Goal: Information Seeking & Learning: Learn about a topic

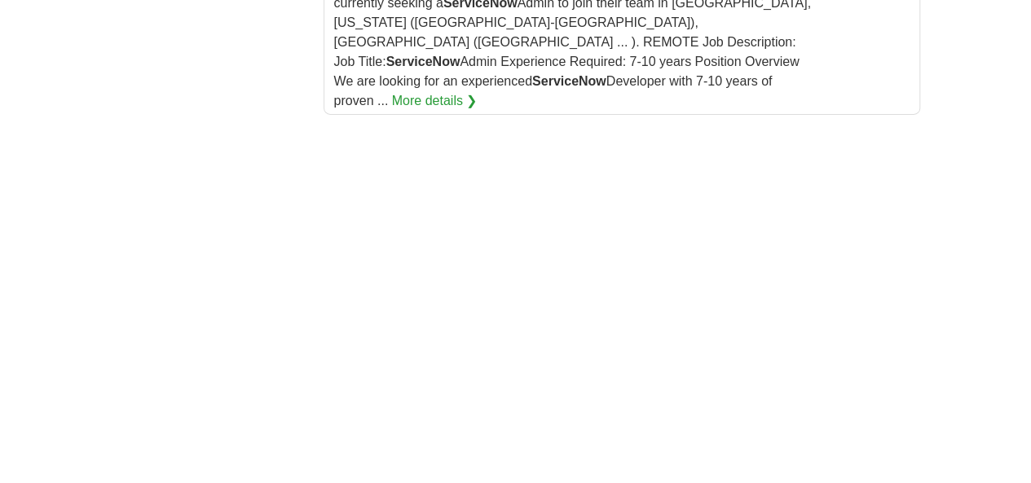
scroll to position [2772, 0]
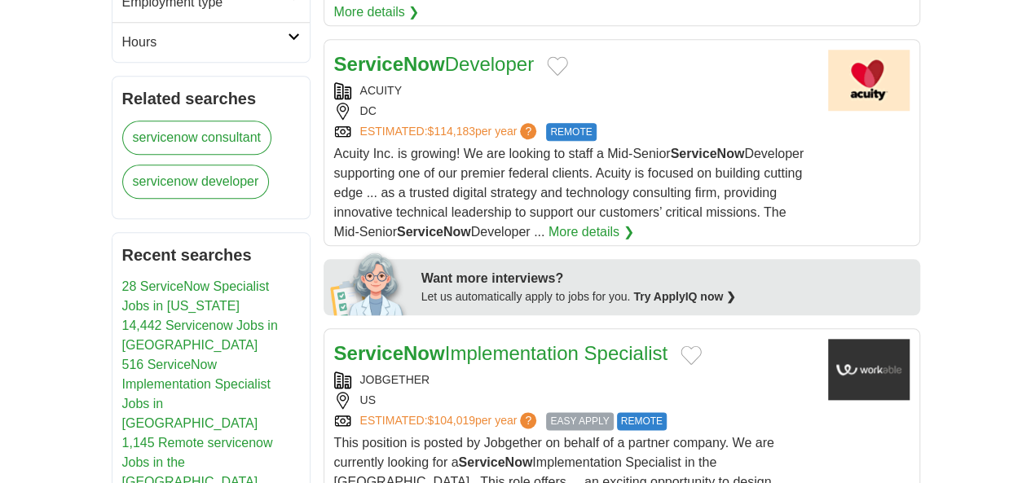
scroll to position [897, 0]
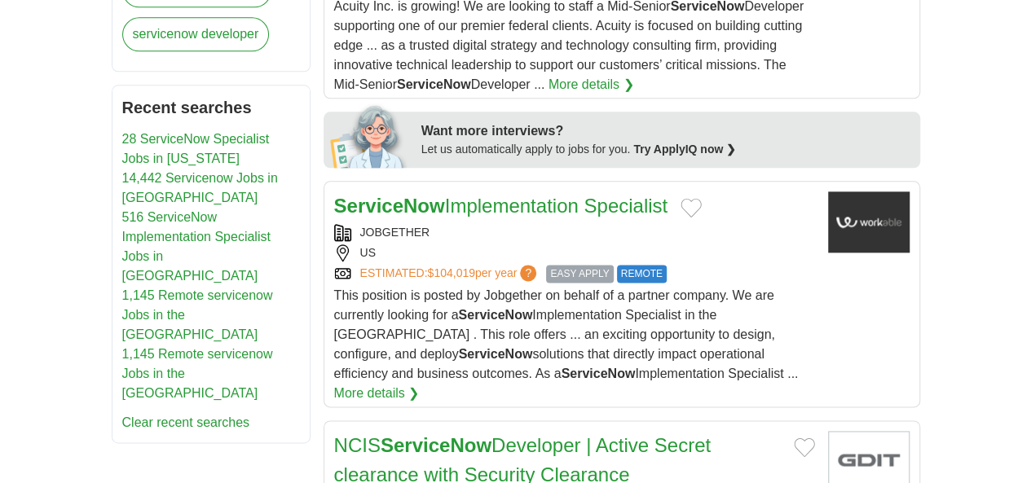
click at [696, 224] on div "JOBGETHER US ESTIMATED: $104,019 per year ? EASY APPLY REMOTE" at bounding box center [574, 253] width 481 height 59
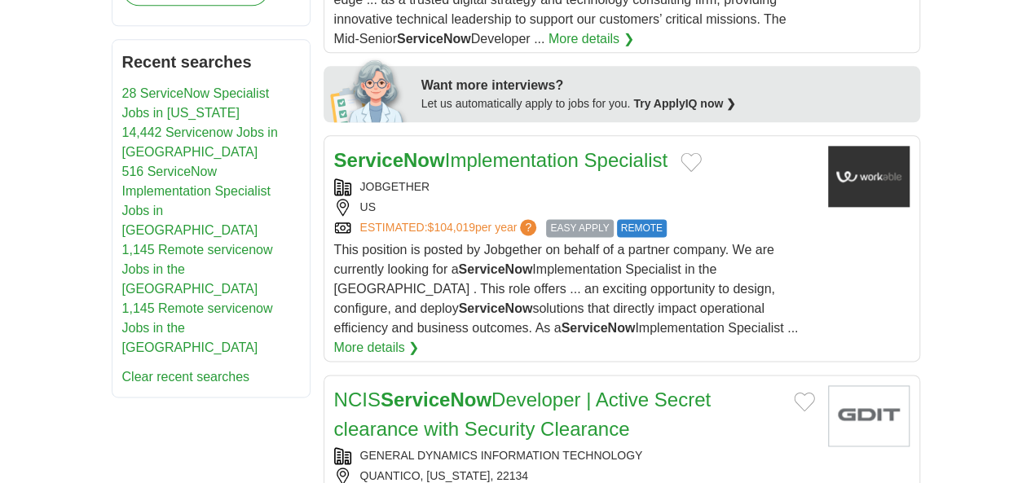
scroll to position [734, 0]
